Goal: Answer question/provide support: Share knowledge or assist other users

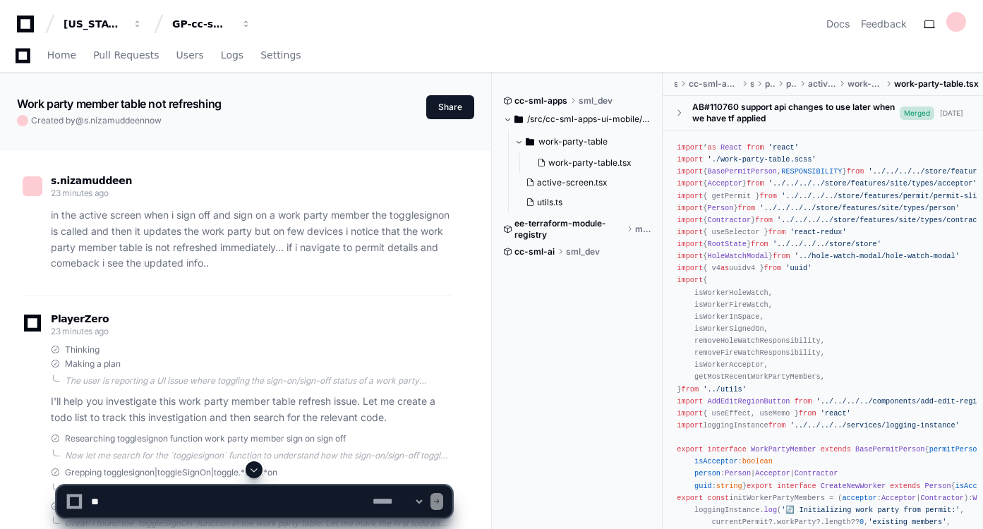
click at [289, 494] on textarea at bounding box center [229, 501] width 282 height 31
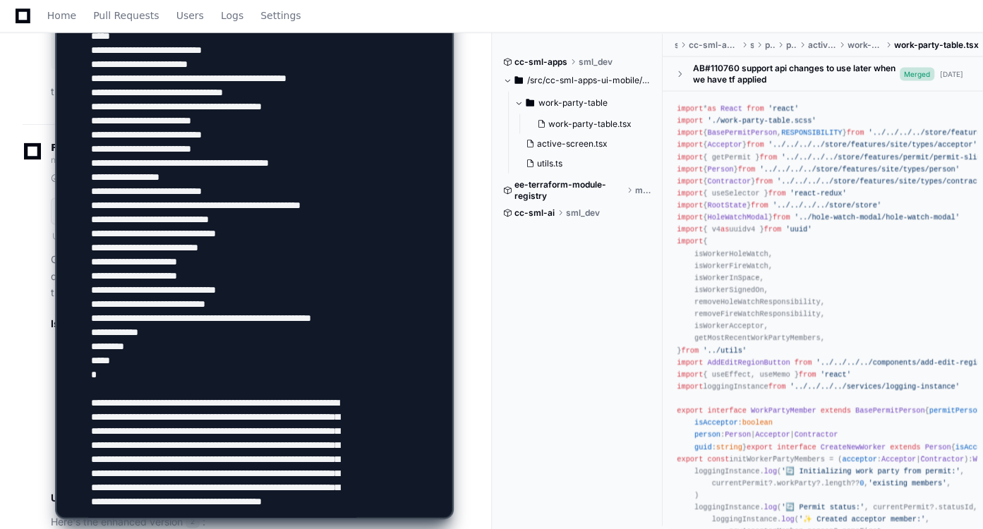
scroll to position [1515, 0]
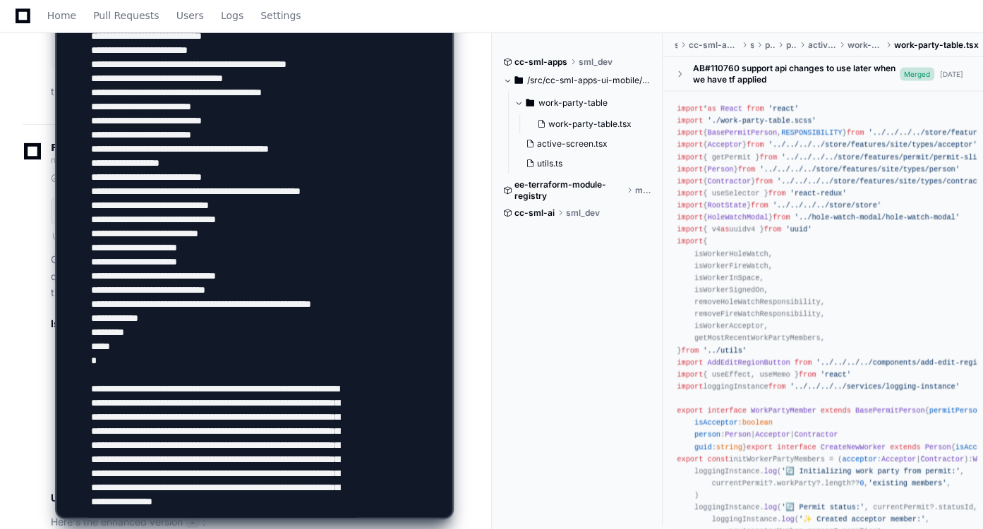
type textarea "**********"
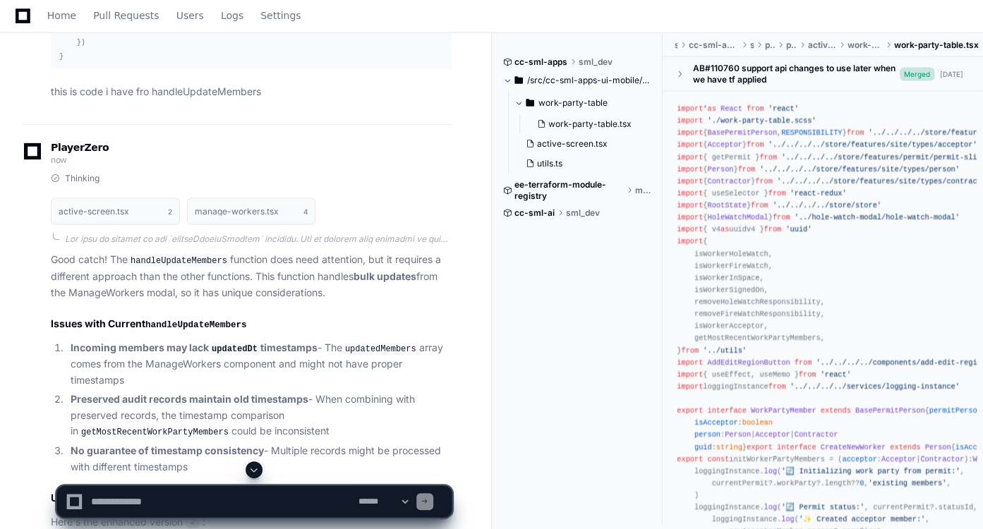
scroll to position [0, 0]
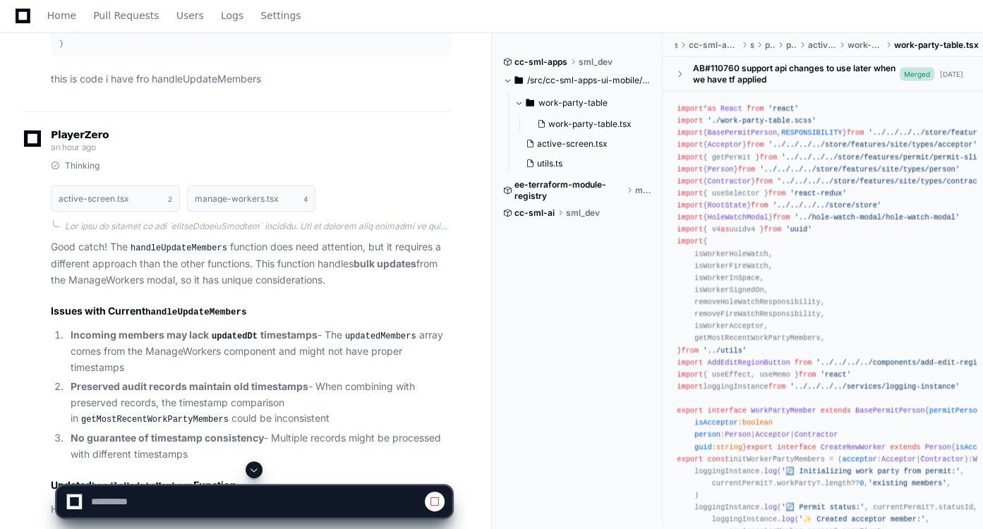
click at [258, 468] on span at bounding box center [253, 469] width 11 height 11
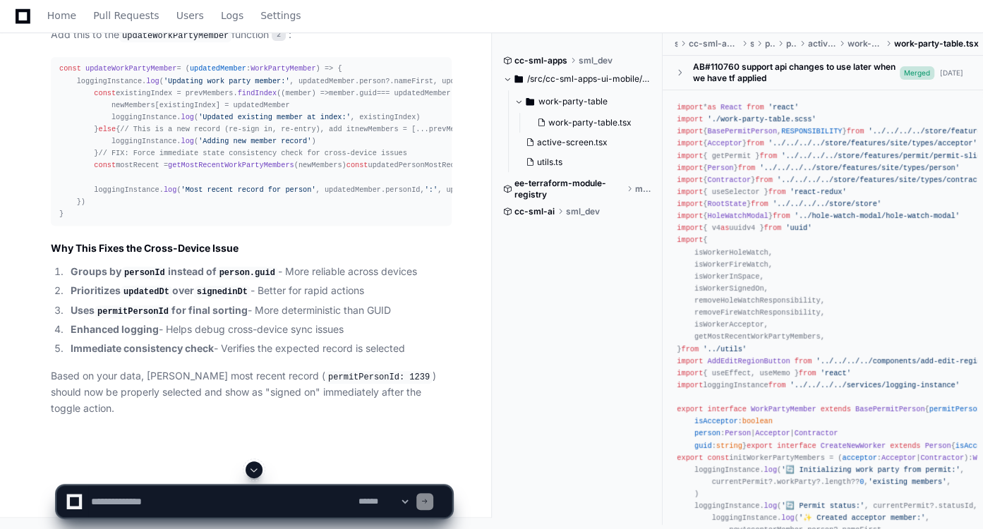
scroll to position [22940, 0]
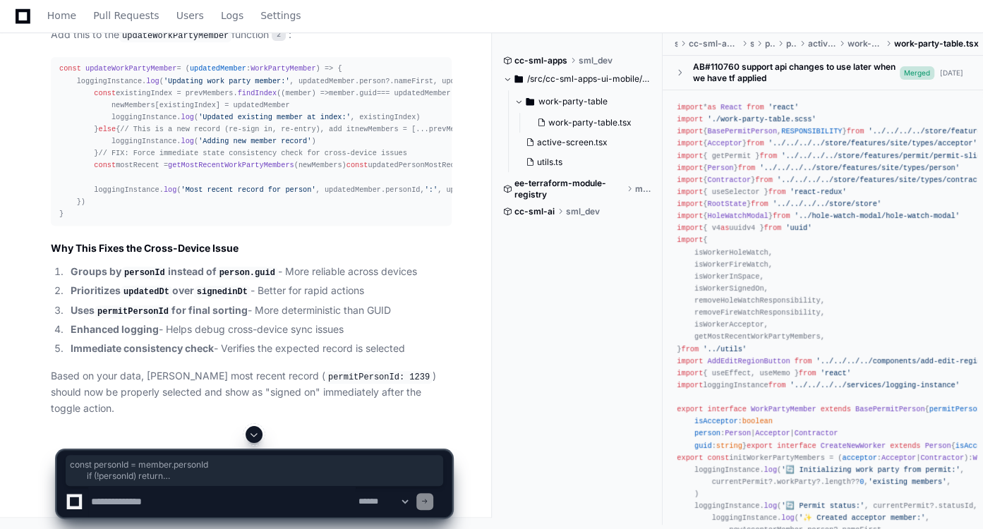
drag, startPoint x: 98, startPoint y: 207, endPoint x: 81, endPoint y: 130, distance: 78.8
drag, startPoint x: 95, startPoint y: 209, endPoint x: 57, endPoint y: 97, distance: 118.5
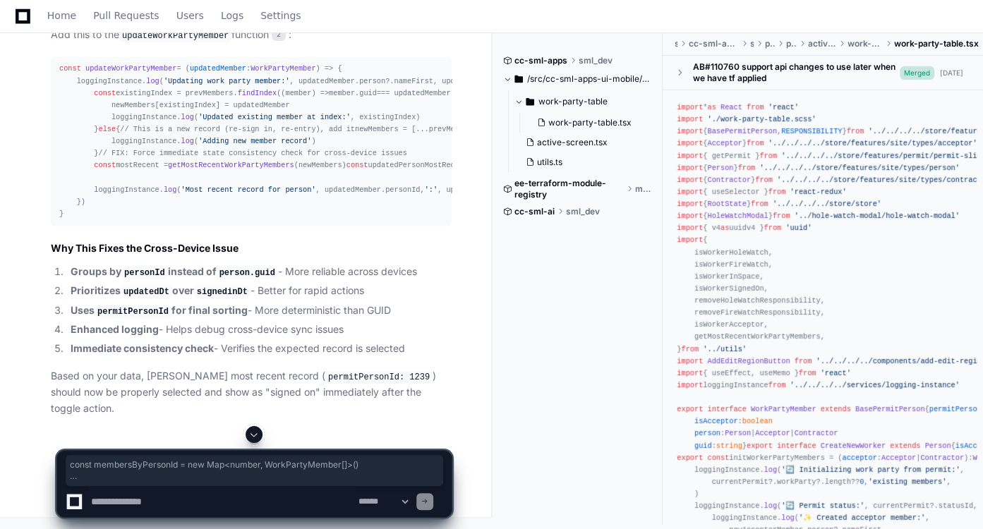
click at [219, 507] on textarea at bounding box center [222, 501] width 268 height 31
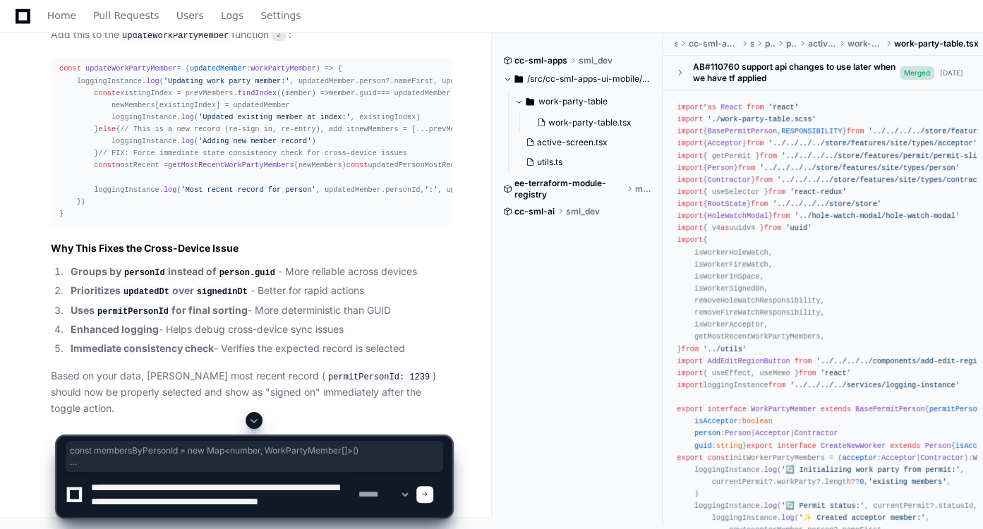
scroll to position [4, 0]
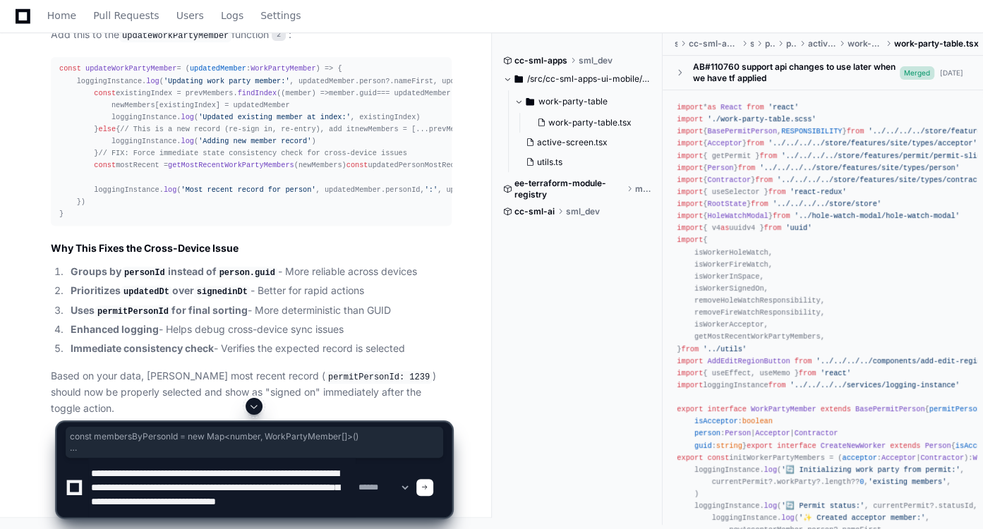
type textarea "**********"
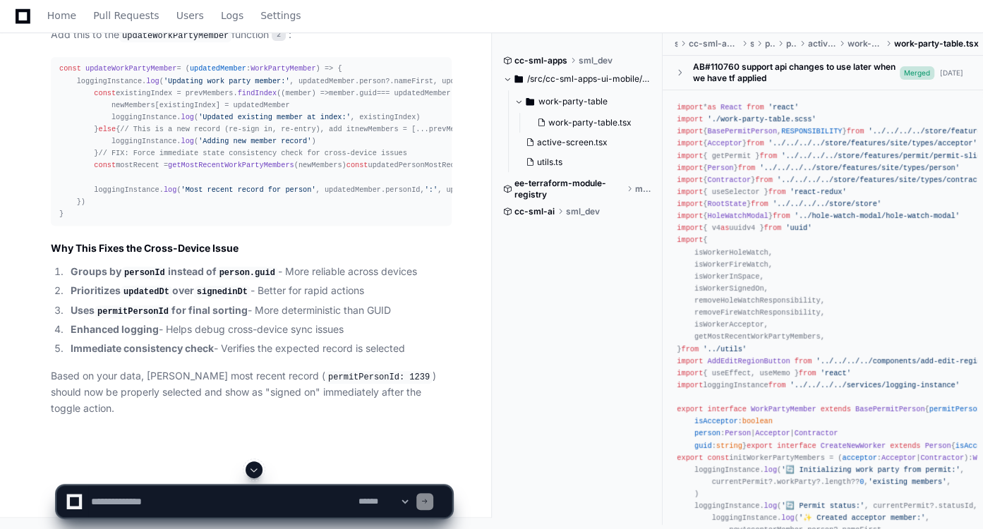
scroll to position [0, 0]
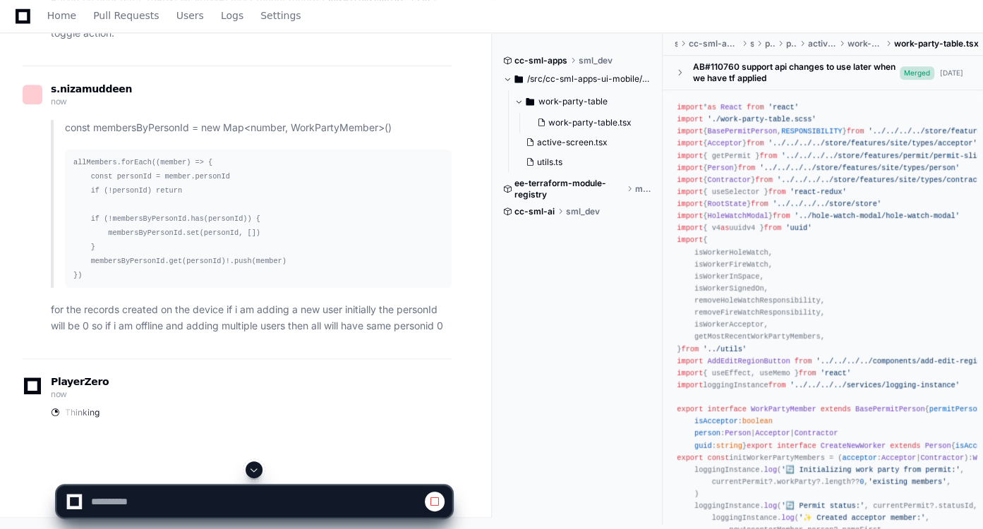
click at [257, 472] on span at bounding box center [253, 469] width 11 height 11
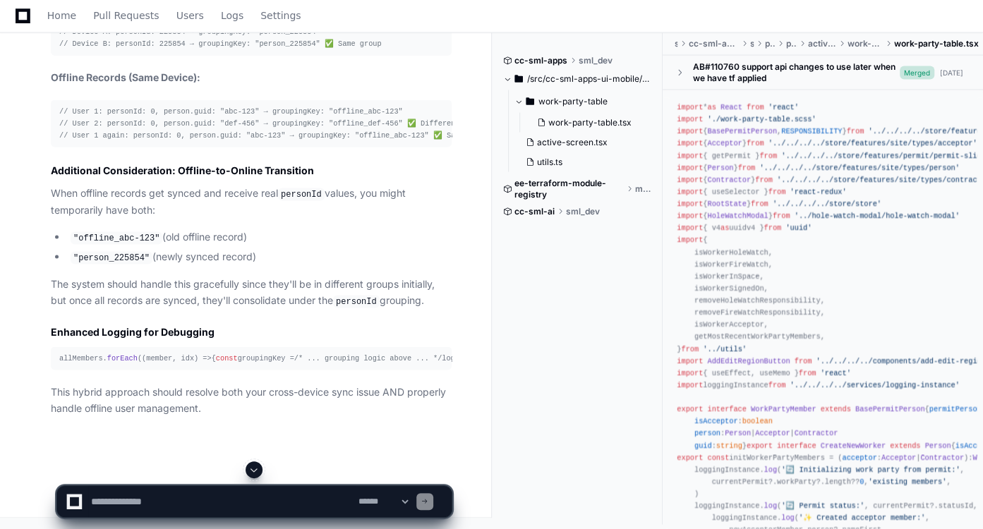
scroll to position [26153, 0]
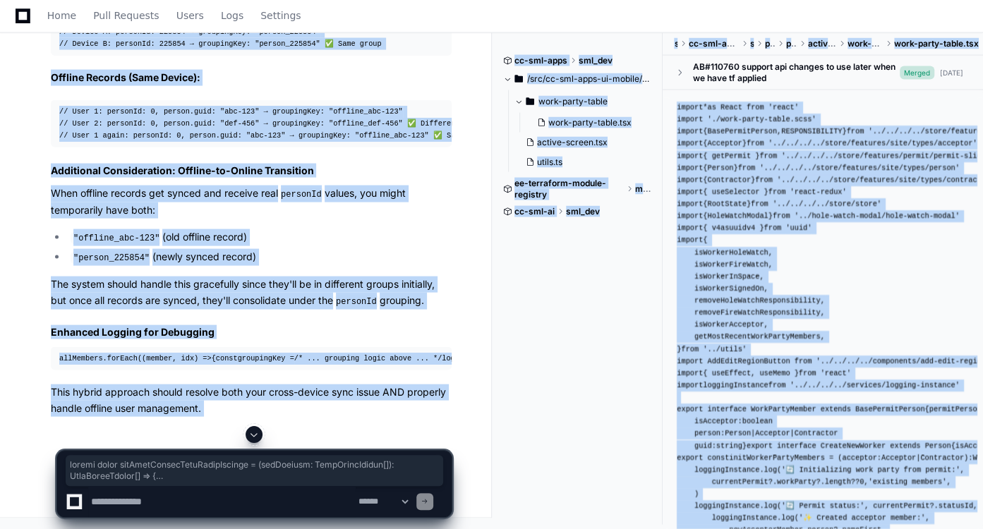
scroll to position [25688, 0]
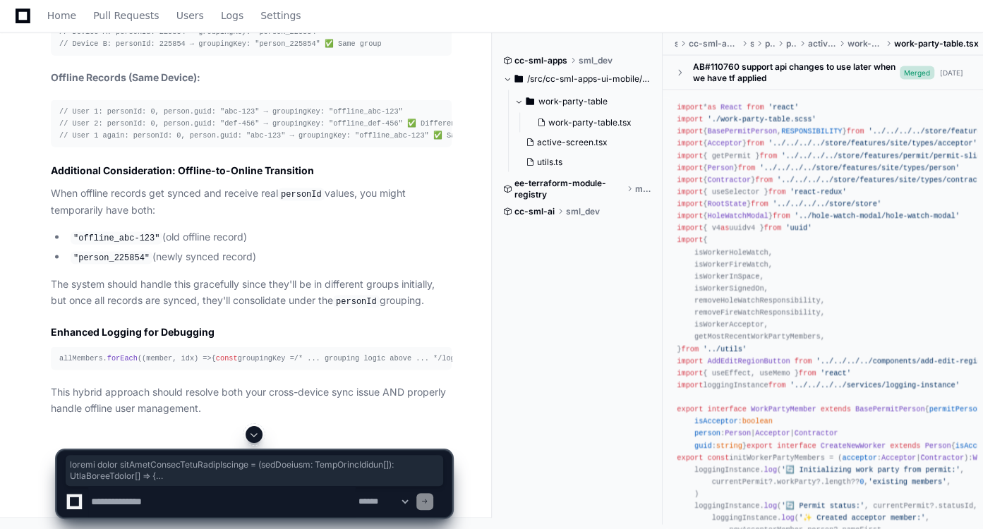
drag, startPoint x: 60, startPoint y: 183, endPoint x: 104, endPoint y: 170, distance: 46.3
copy div "export const getMostRecentWorkPartyMembers = ( allMembers : WorkPartyMember [])…"
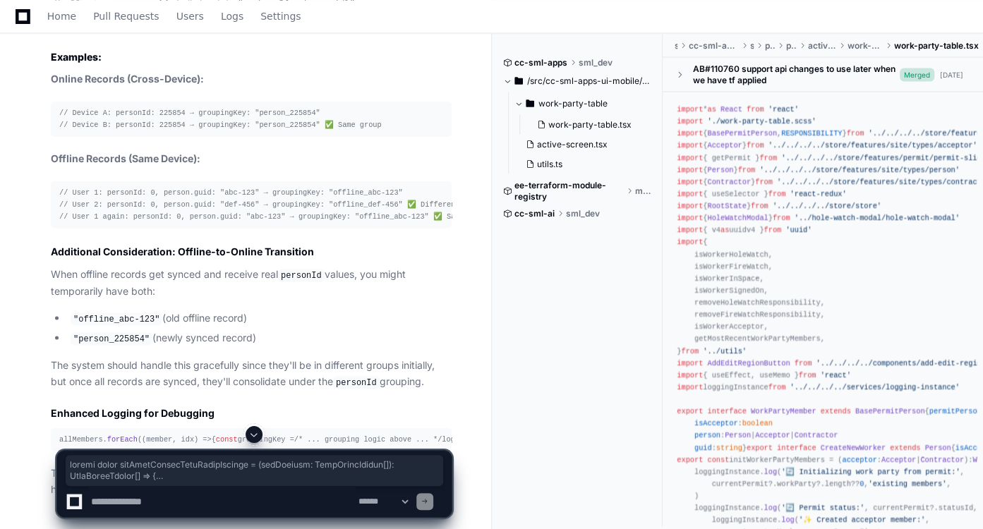
scroll to position [23426, 0]
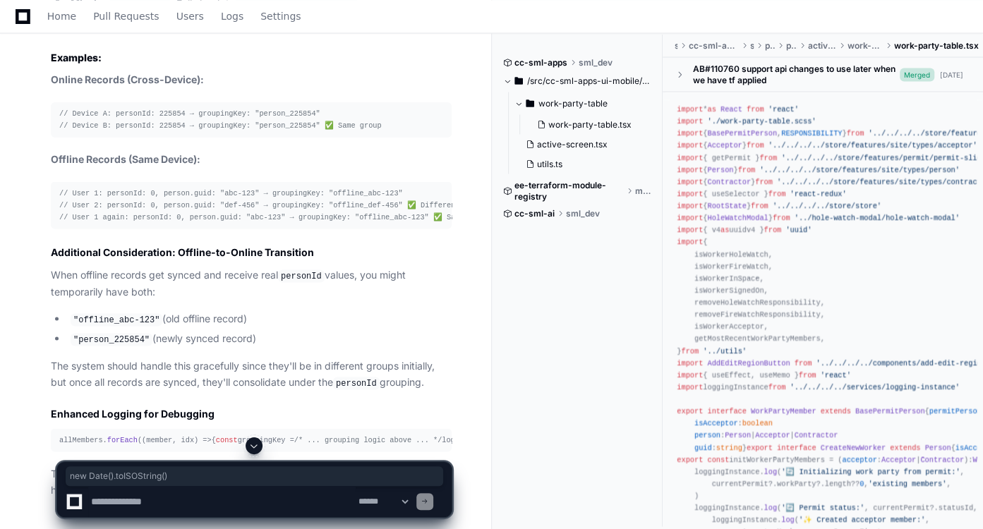
drag, startPoint x: 219, startPoint y: 101, endPoint x: 122, endPoint y: 102, distance: 96.7
copy div "new Date (). toISOString ()"
click at [212, 489] on textarea at bounding box center [222, 501] width 268 height 31
paste textarea "**********"
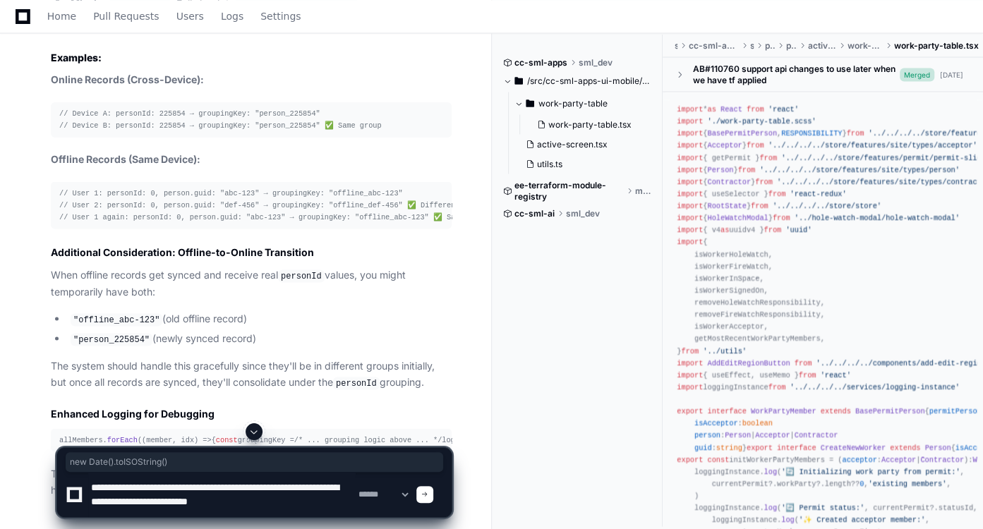
click at [181, 501] on textarea at bounding box center [222, 494] width 268 height 45
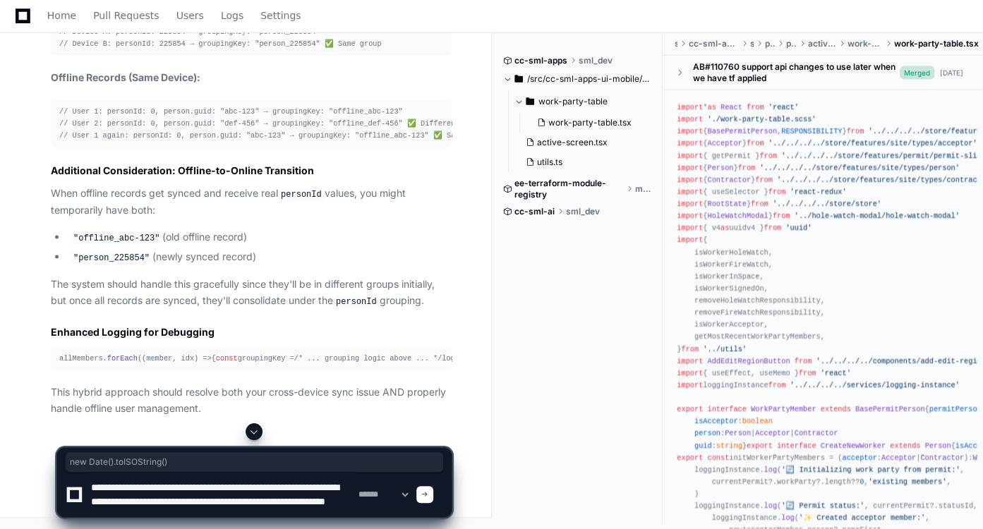
scroll to position [4, 0]
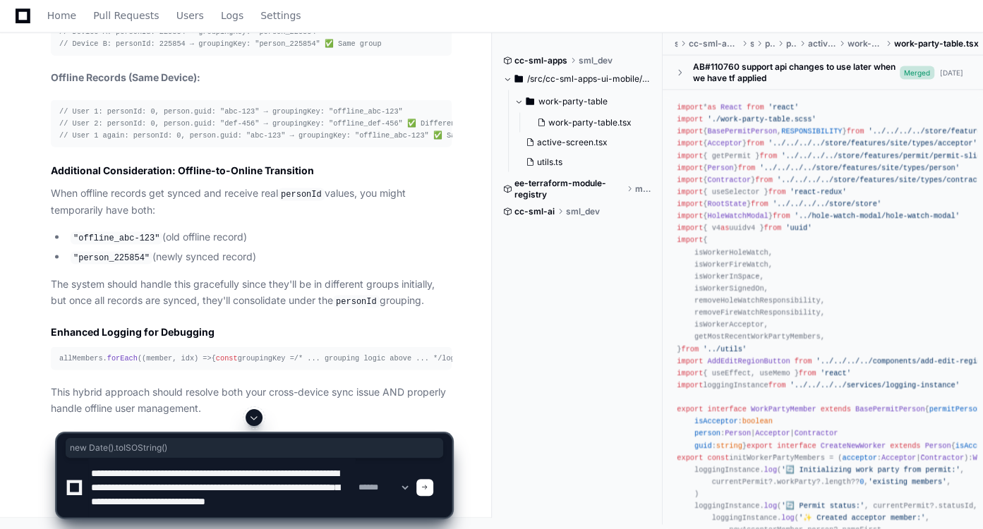
type textarea "**********"
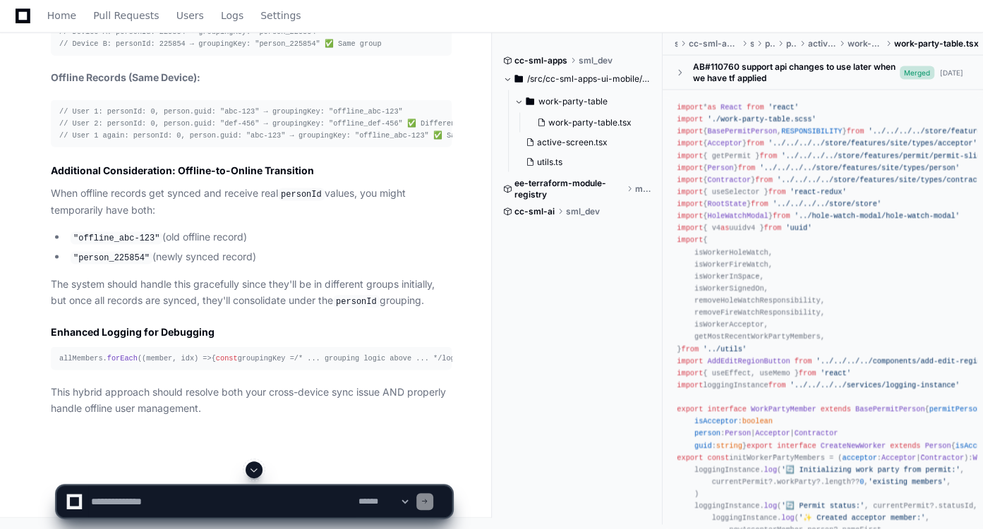
scroll to position [0, 0]
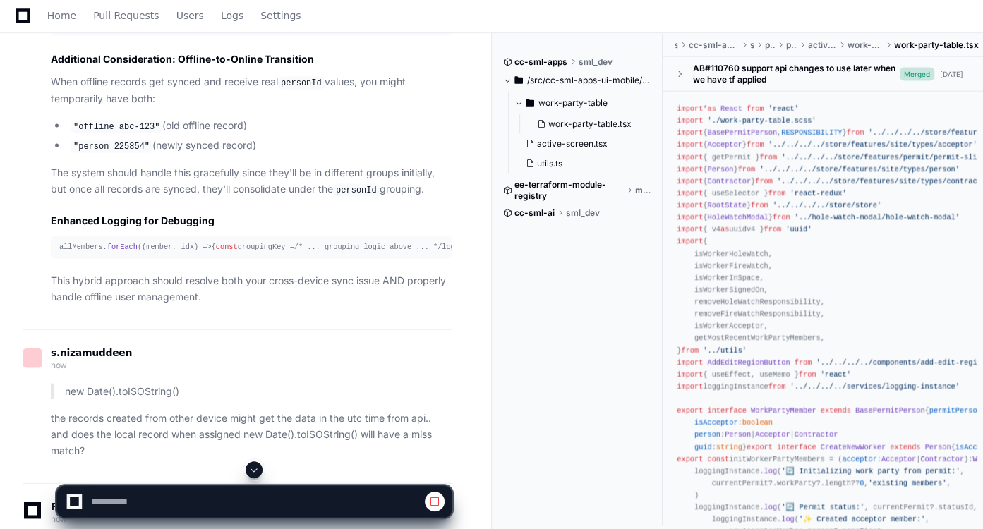
click at [260, 470] on span at bounding box center [253, 469] width 11 height 11
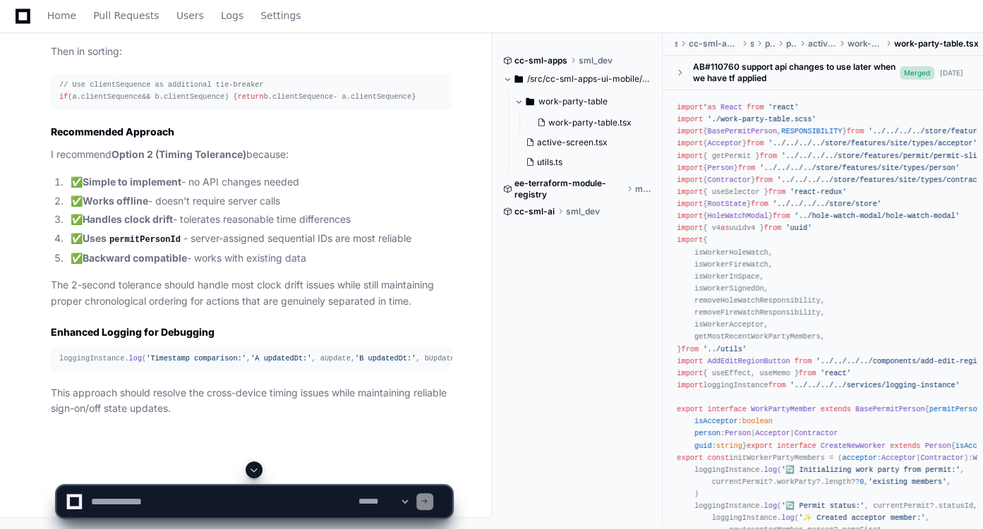
scroll to position [28436, 0]
click at [229, 501] on textarea at bounding box center [222, 501] width 268 height 31
paste textarea "**********"
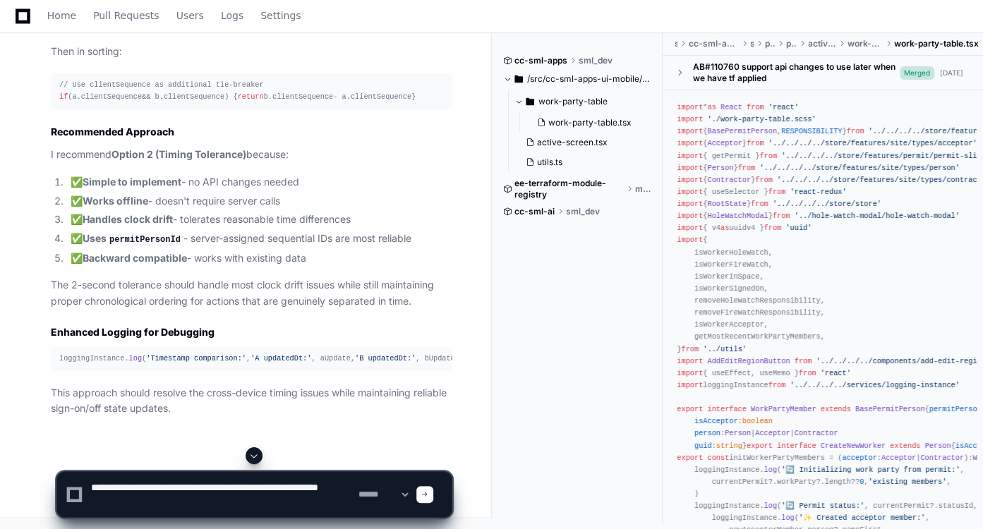
type textarea "**********"
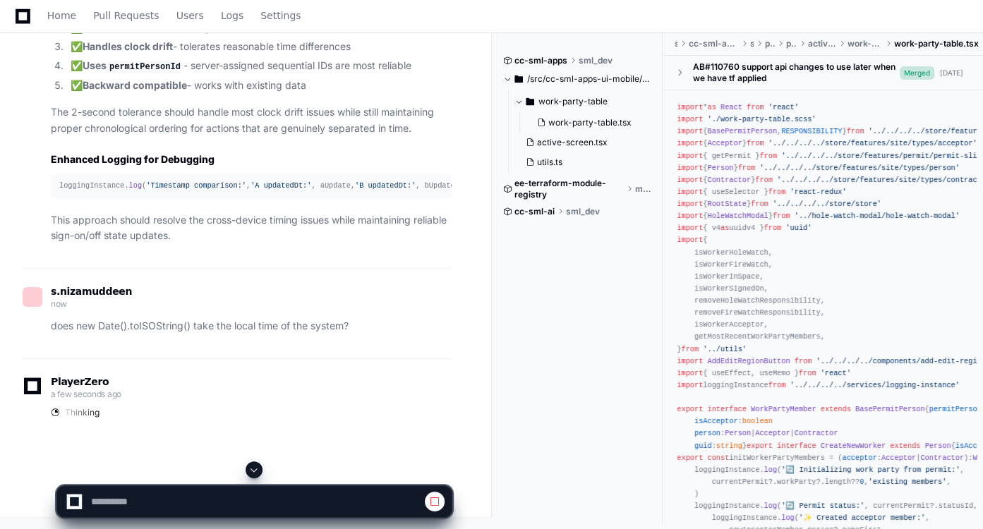
click at [256, 468] on span at bounding box center [253, 469] width 11 height 11
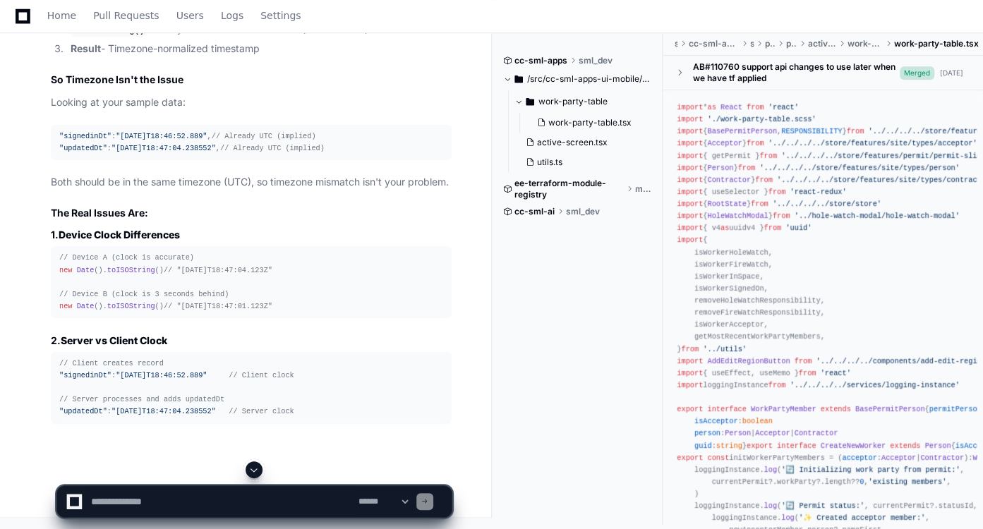
scroll to position [28910, 0]
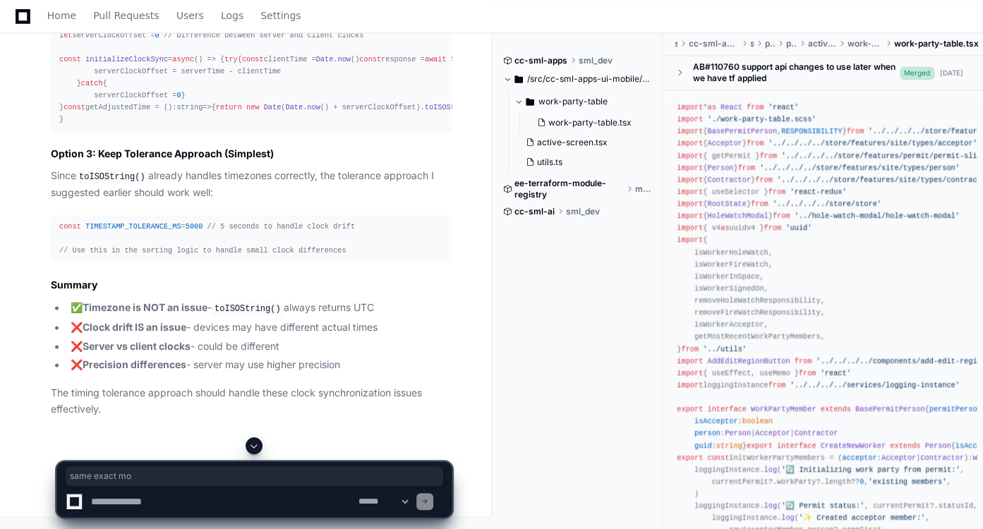
drag, startPoint x: 172, startPoint y: 267, endPoint x: 226, endPoint y: 265, distance: 54.4
drag, startPoint x: 152, startPoint y: 279, endPoint x: 198, endPoint y: 278, distance: 45.9
drag, startPoint x: 114, startPoint y: 312, endPoint x: 196, endPoint y: 313, distance: 82.6
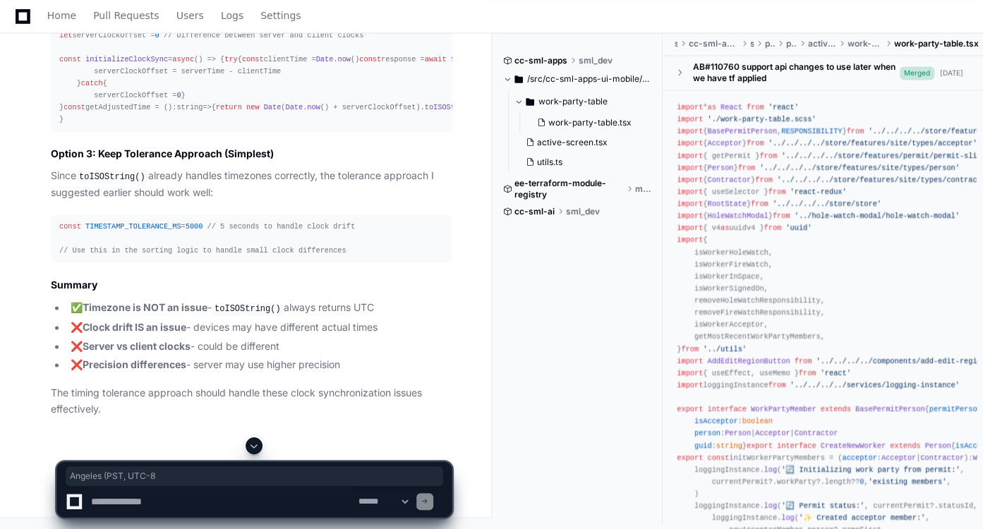
drag, startPoint x: 196, startPoint y: 289, endPoint x: 248, endPoint y: 290, distance: 52.9
drag, startPoint x: 203, startPoint y: 323, endPoint x: 275, endPoint y: 320, distance: 72.0
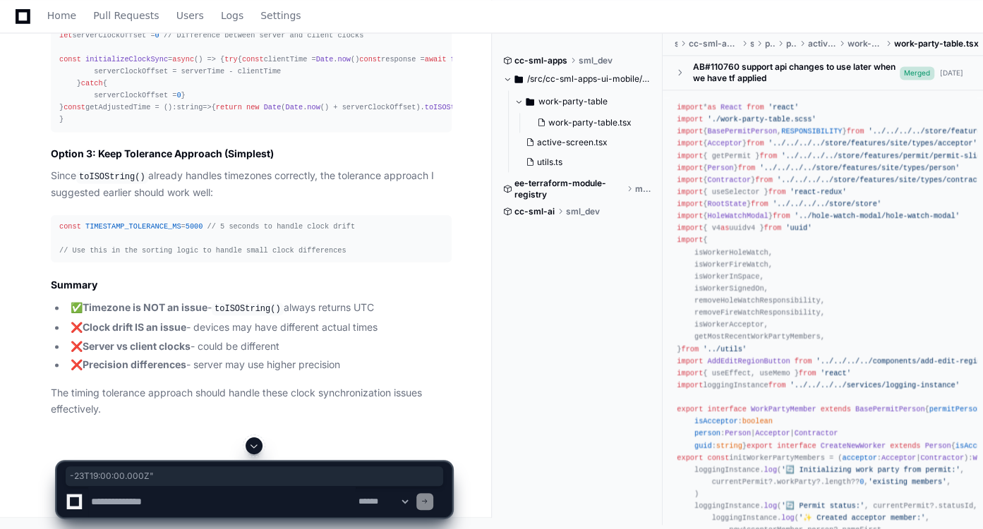
scroll to position [29081, 0]
drag, startPoint x: 120, startPoint y: 208, endPoint x: 73, endPoint y: 215, distance: 47.7
copy code "new Date()"
click at [258, 445] on span at bounding box center [253, 445] width 11 height 11
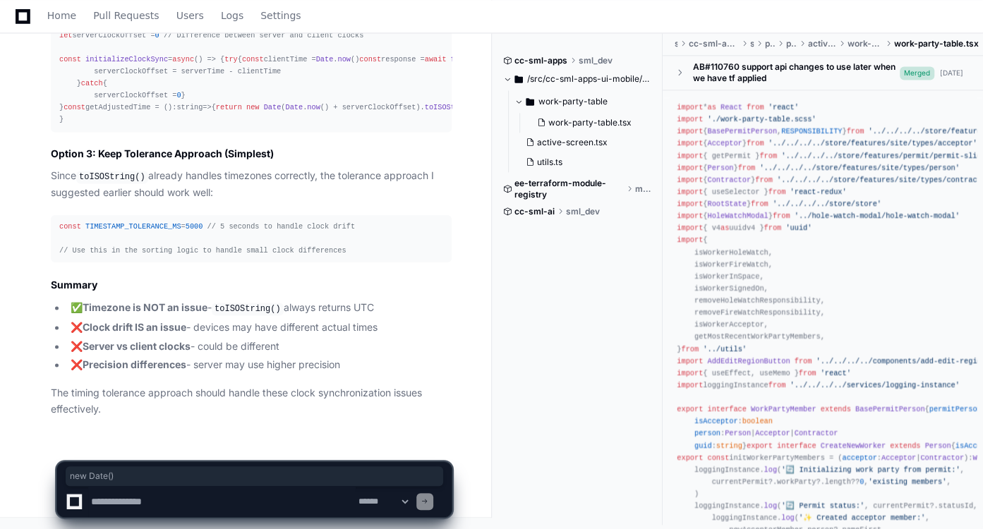
scroll to position [30133, 0]
click at [215, 498] on textarea at bounding box center [222, 501] width 268 height 31
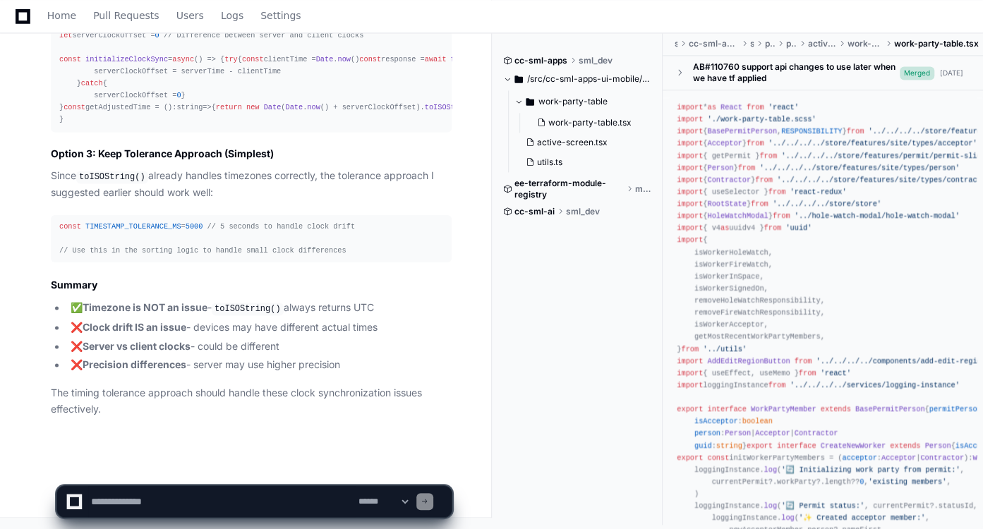
click at [187, 503] on textarea at bounding box center [222, 501] width 268 height 31
paste textarea "**********"
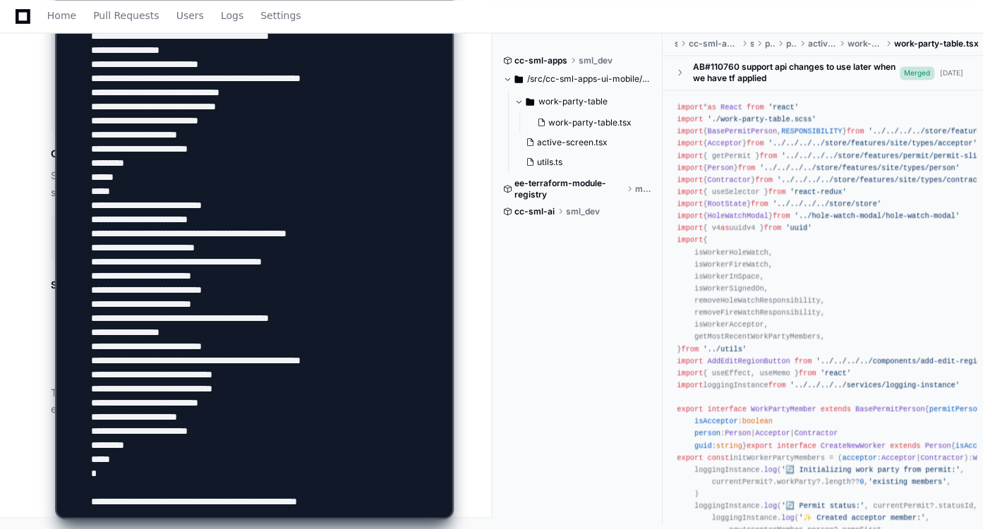
scroll to position [1910, 0]
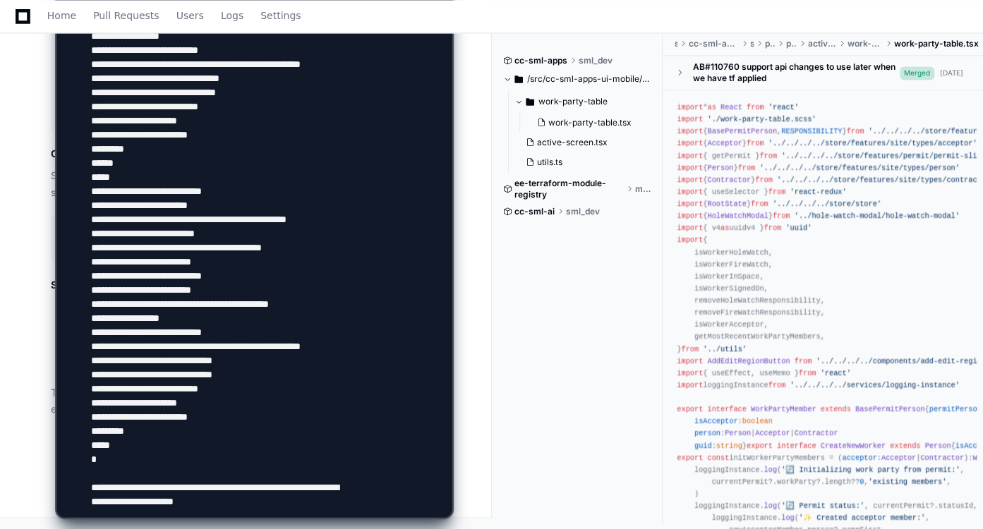
type textarea "**********"
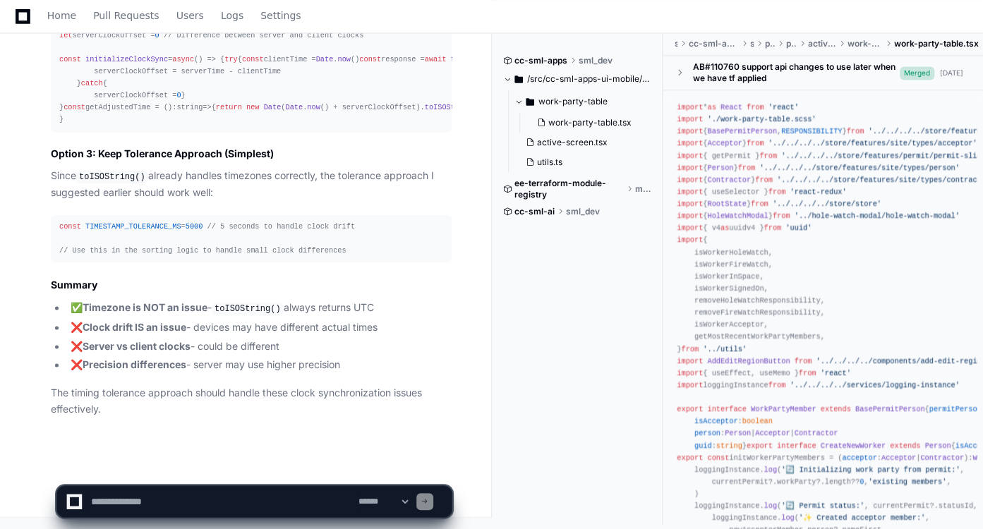
scroll to position [0, 0]
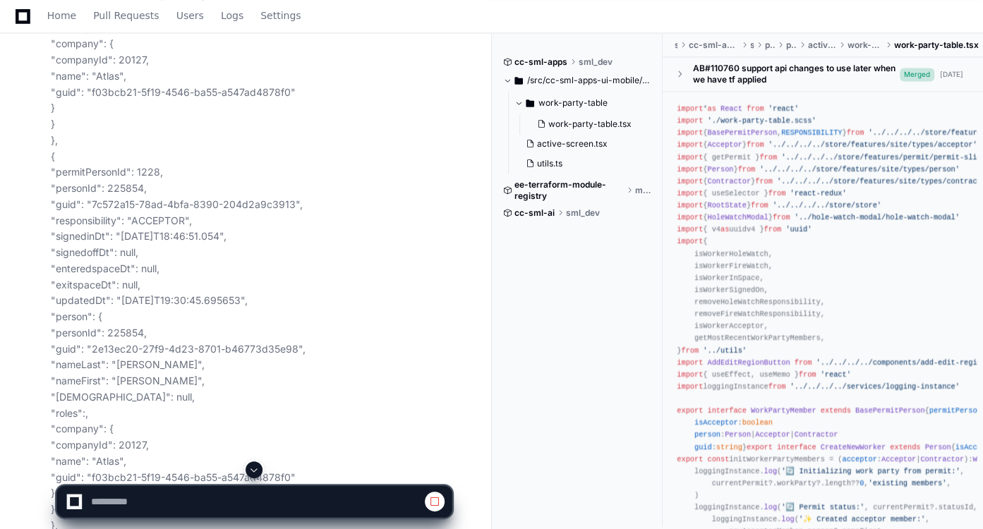
click at [260, 471] on button at bounding box center [254, 470] width 17 height 17
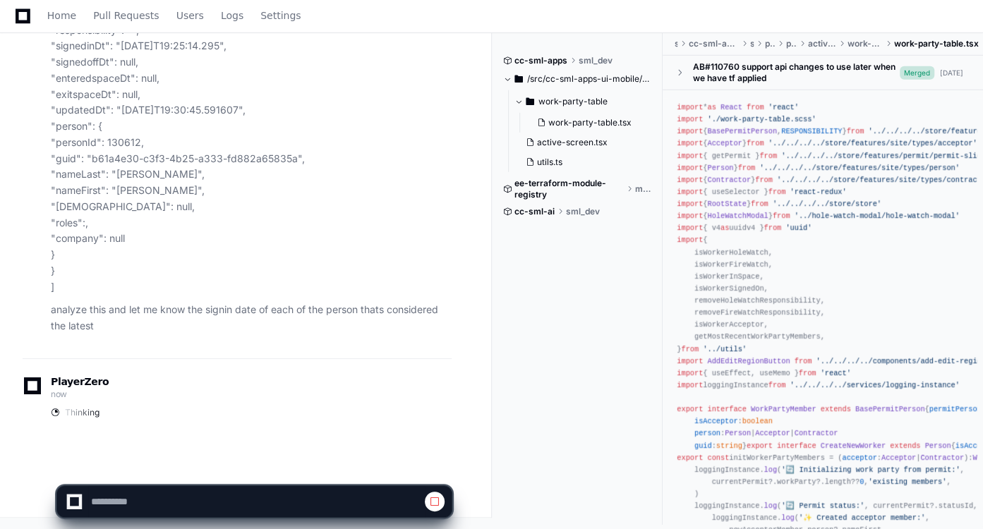
scroll to position [49550, 0]
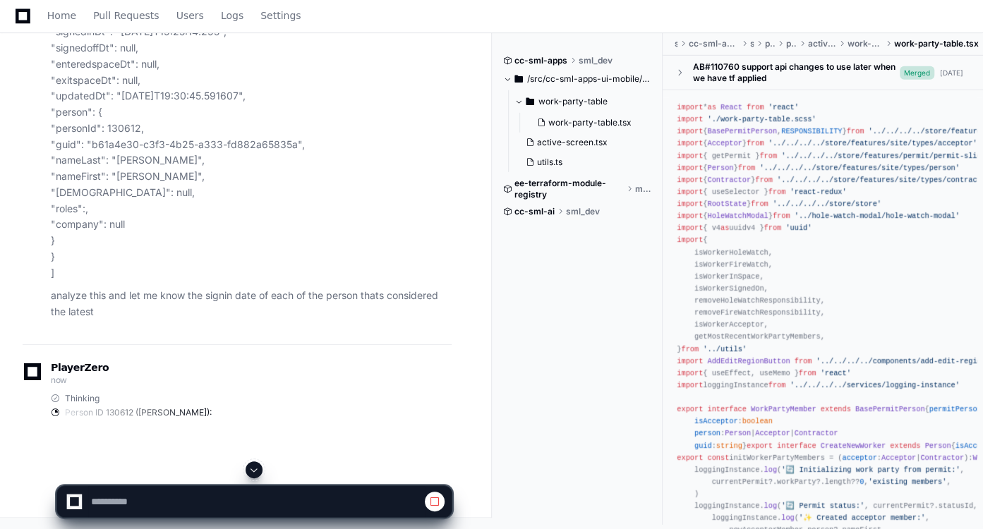
click at [260, 471] on button at bounding box center [254, 470] width 17 height 17
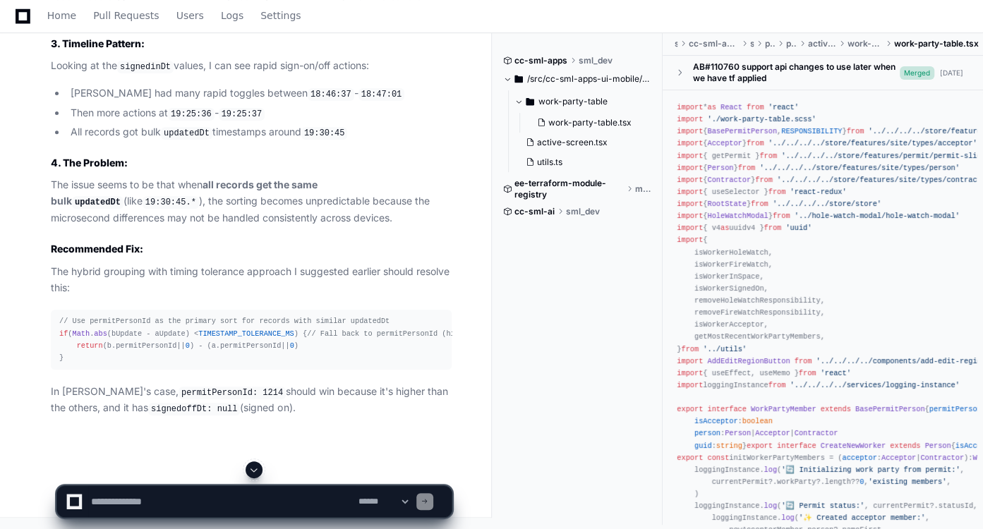
scroll to position [50013, 0]
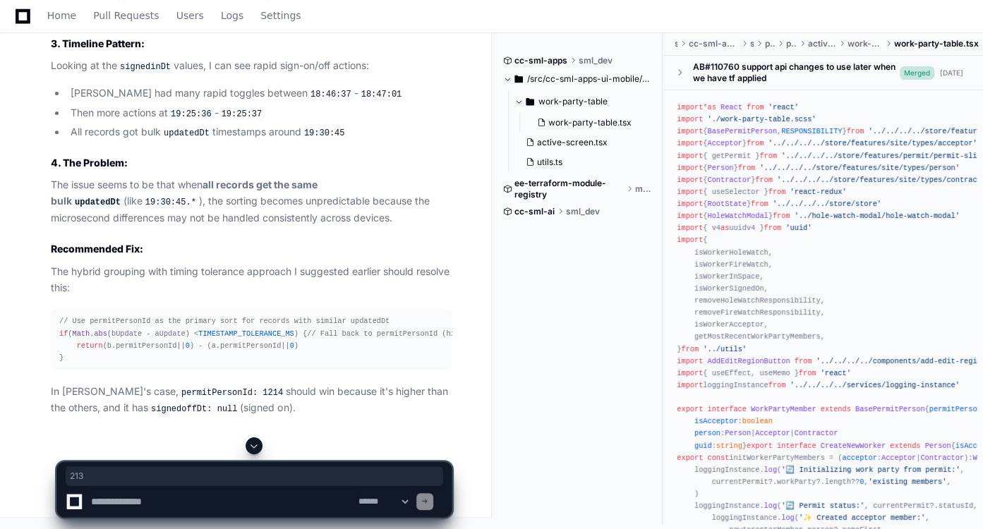
drag, startPoint x: 234, startPoint y: 112, endPoint x: 256, endPoint y: 112, distance: 21.2
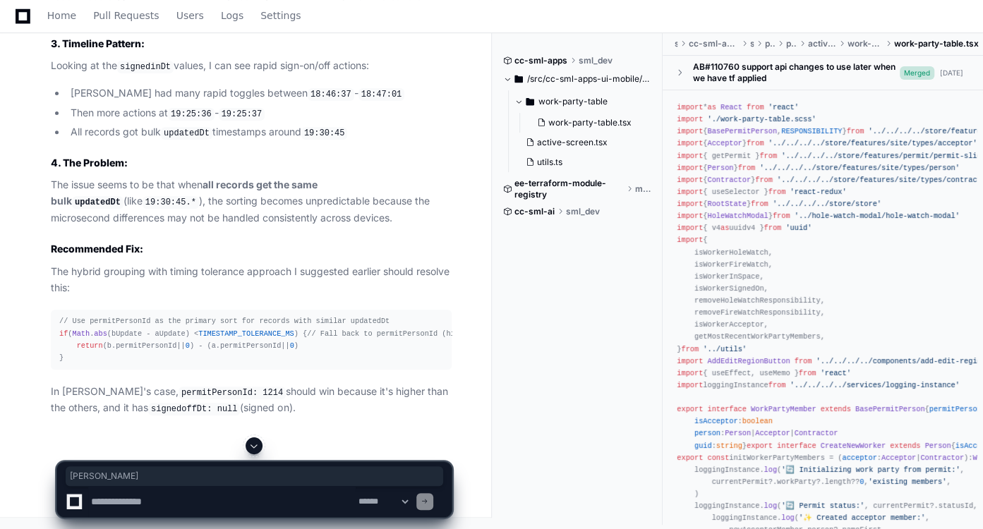
drag, startPoint x: 192, startPoint y: 196, endPoint x: 231, endPoint y: 193, distance: 38.9
click at [192, 497] on textarea at bounding box center [222, 501] width 268 height 31
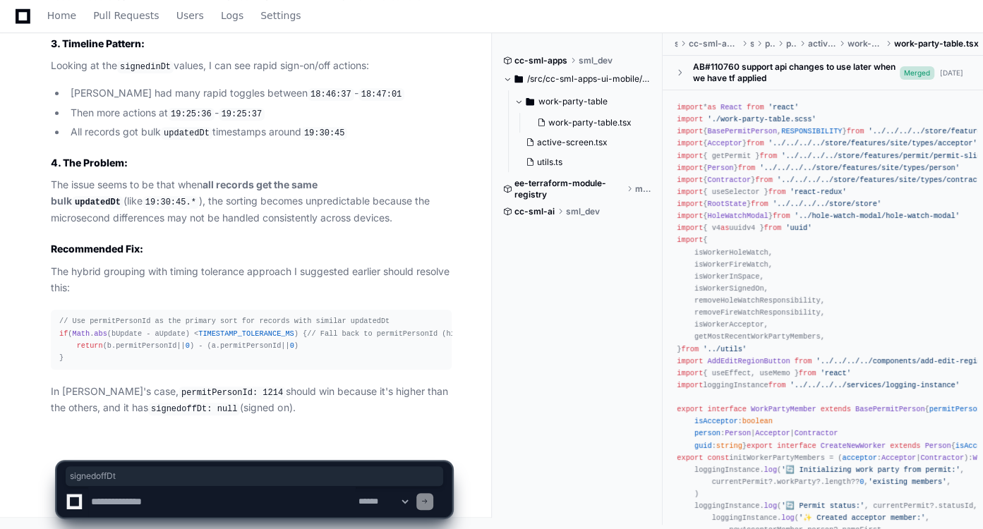
click at [176, 507] on textarea at bounding box center [222, 501] width 268 height 31
type textarea "**********"
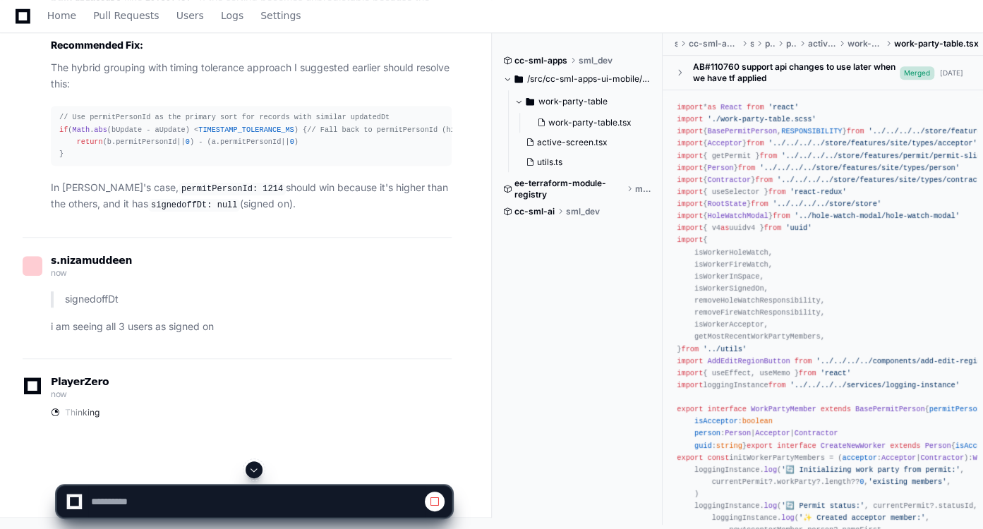
click at [253, 471] on span at bounding box center [253, 469] width 11 height 11
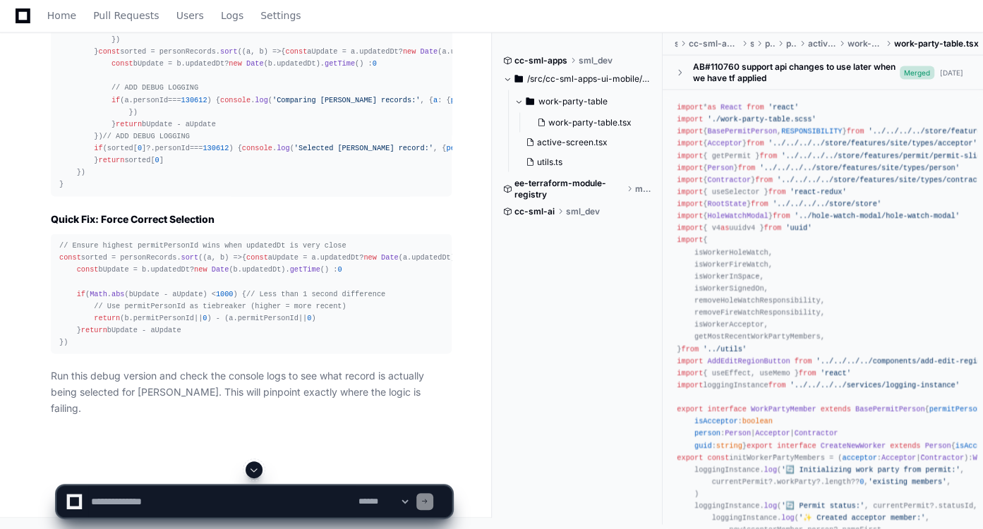
scroll to position [51849, 0]
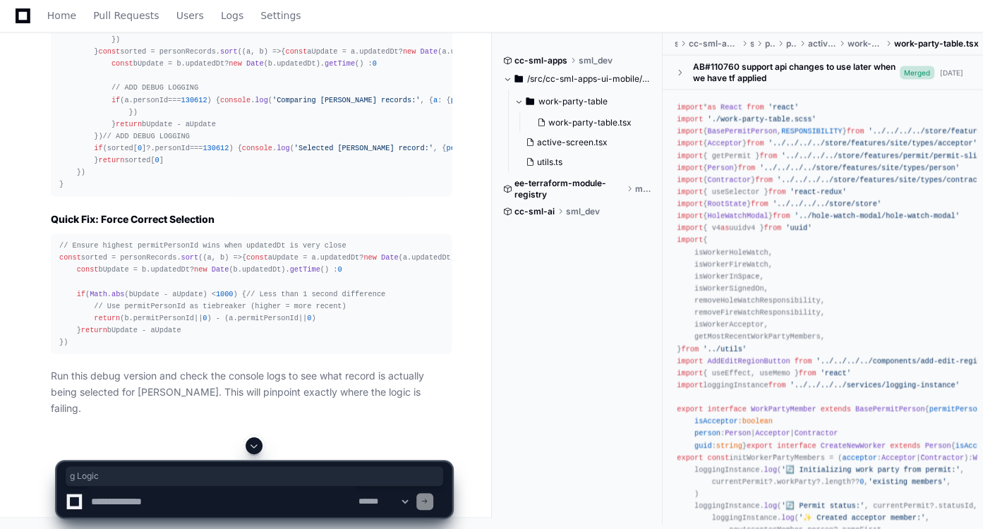
drag, startPoint x: 100, startPoint y: 169, endPoint x: 137, endPoint y: 165, distance: 36.9
drag, startPoint x: 212, startPoint y: 170, endPoint x: 272, endPoint y: 165, distance: 59.5
drag, startPoint x: 167, startPoint y: 189, endPoint x: 220, endPoint y: 196, distance: 53.3
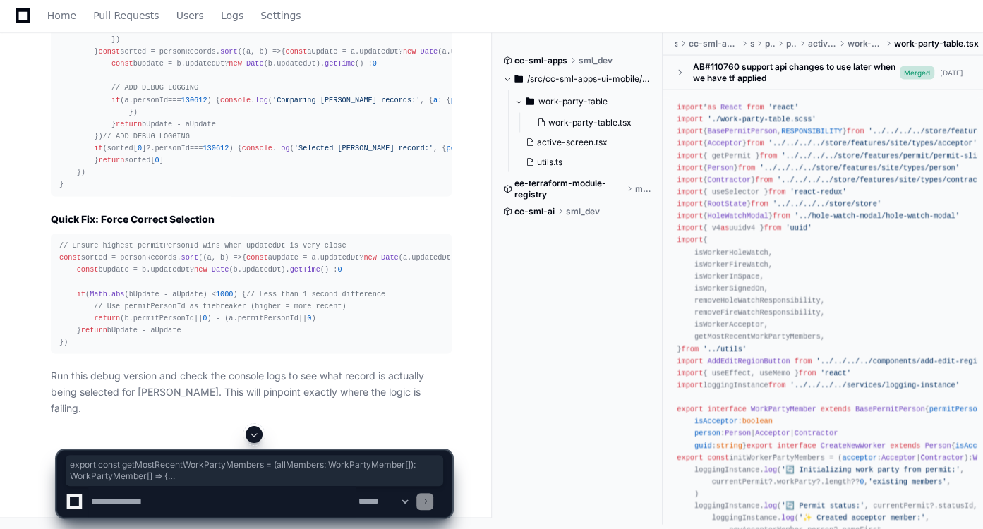
drag, startPoint x: 59, startPoint y: 100, endPoint x: 140, endPoint y: 328, distance: 241.8
click at [140, 191] on div "export const getMostRecentWorkPartyMembers = ( allMembers : WorkPartyMember [])…" at bounding box center [251, 75] width 384 height 229
click at [359, 191] on div "export const getMostRecentWorkPartyMembers = ( allMembers : WorkPartyMember [])…" at bounding box center [251, 75] width 384 height 229
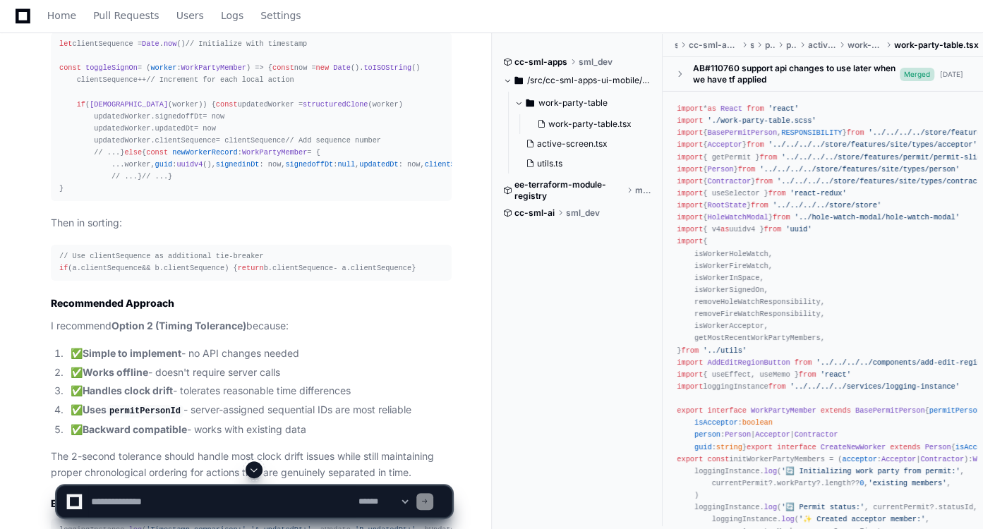
scroll to position [25022, 0]
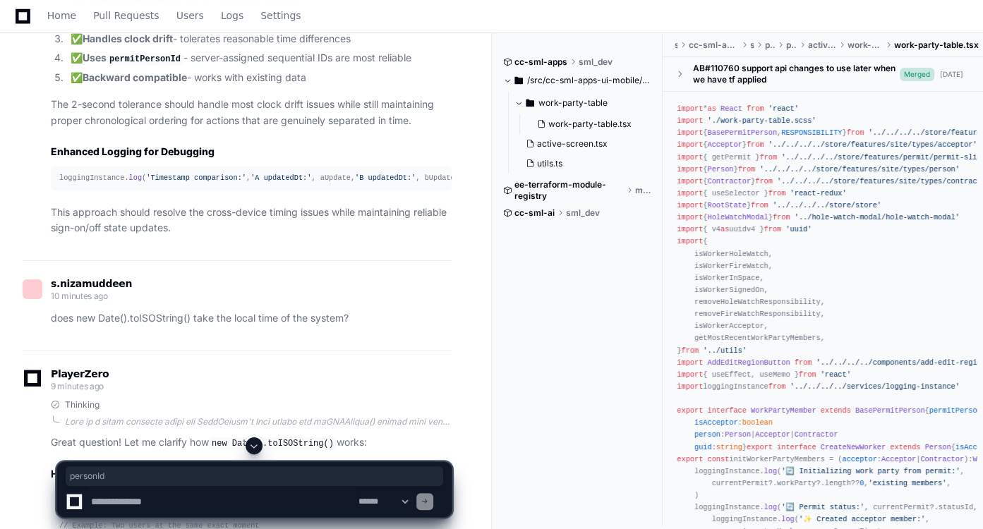
scroll to position [25401, 0]
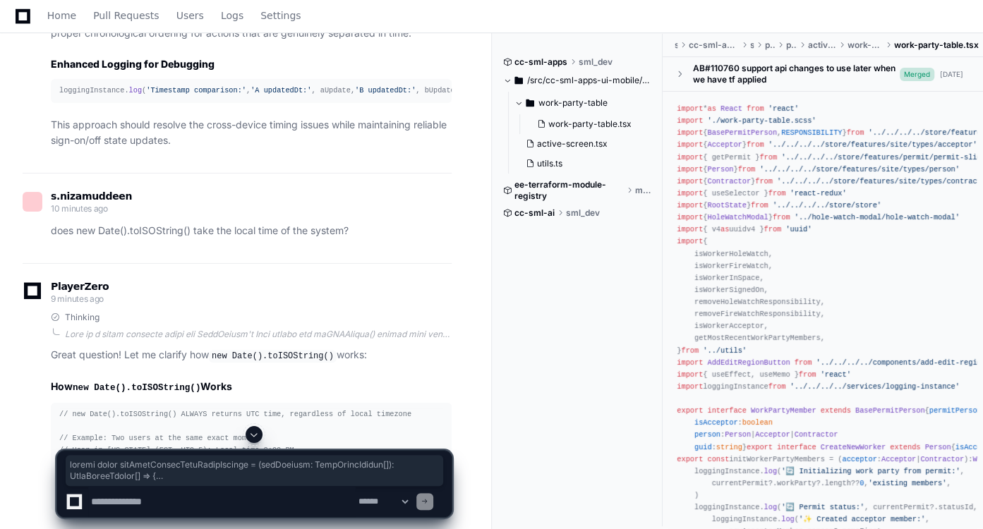
scroll to position [25444, 0]
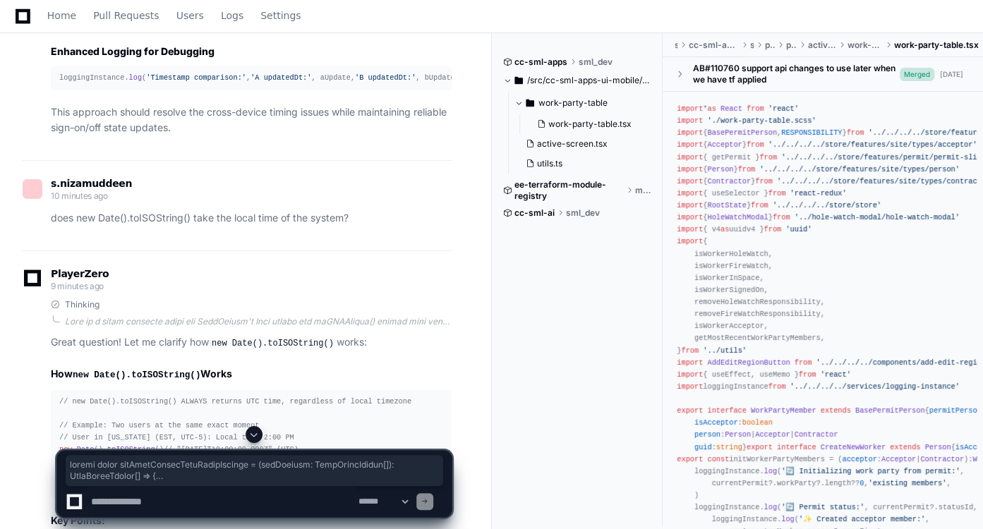
drag, startPoint x: 54, startPoint y: 100, endPoint x: 104, endPoint y: 414, distance: 318.8
copy div "export const getMostRecentWorkPartyMembers = ( allMembers : WorkPartyMember [])…"
